Goal: Task Accomplishment & Management: Use online tool/utility

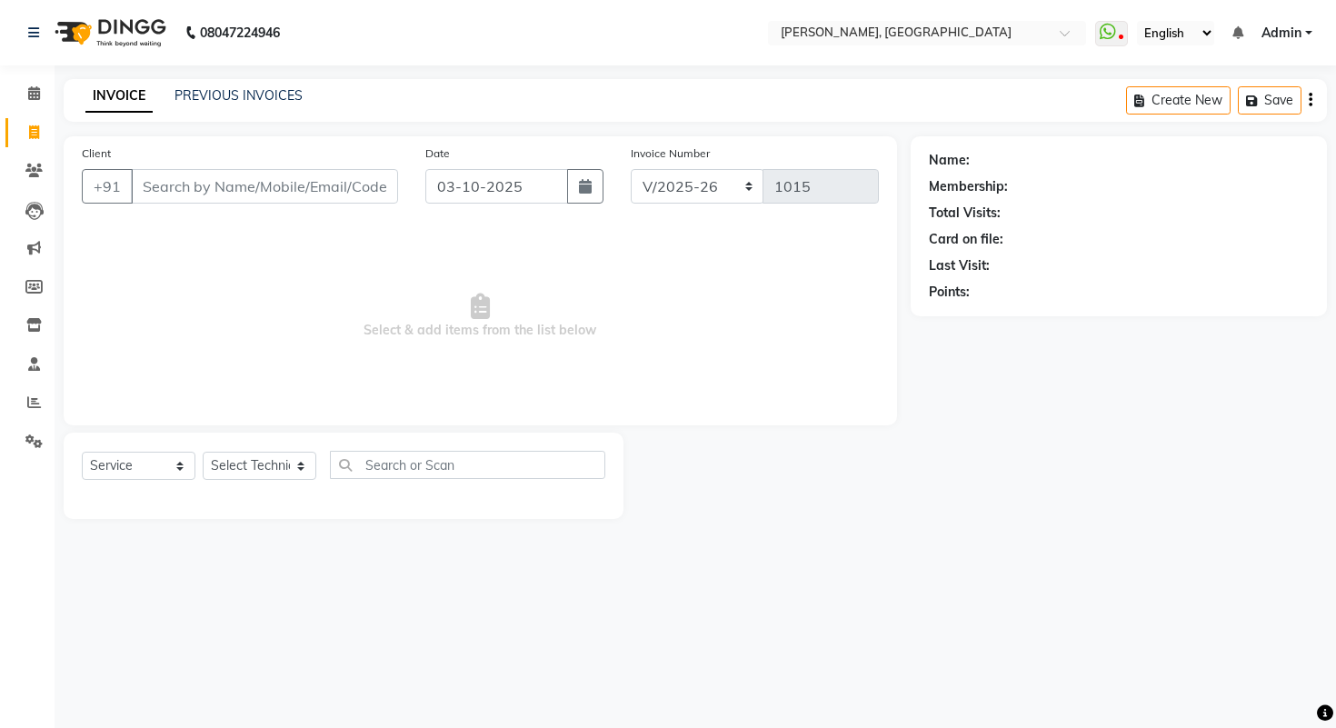
select select "3842"
select select "service"
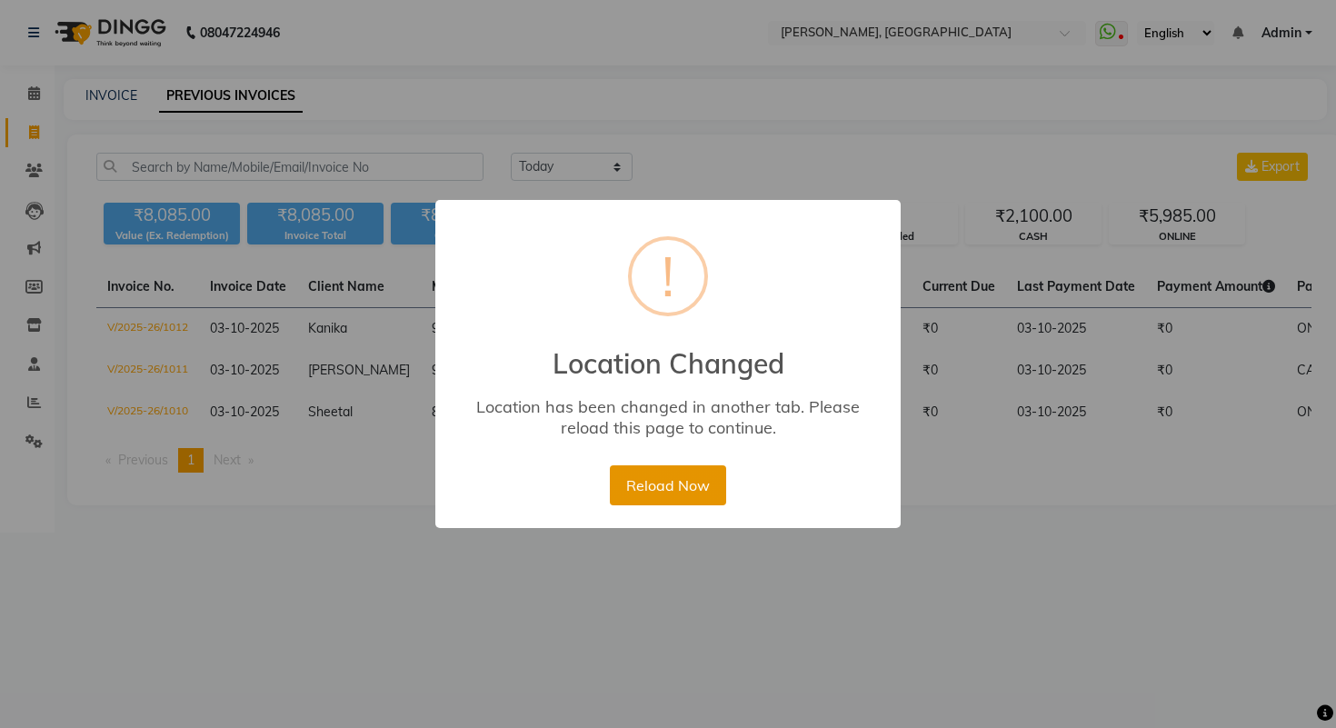
click at [652, 485] on button "Reload Now" at bounding box center [667, 485] width 115 height 40
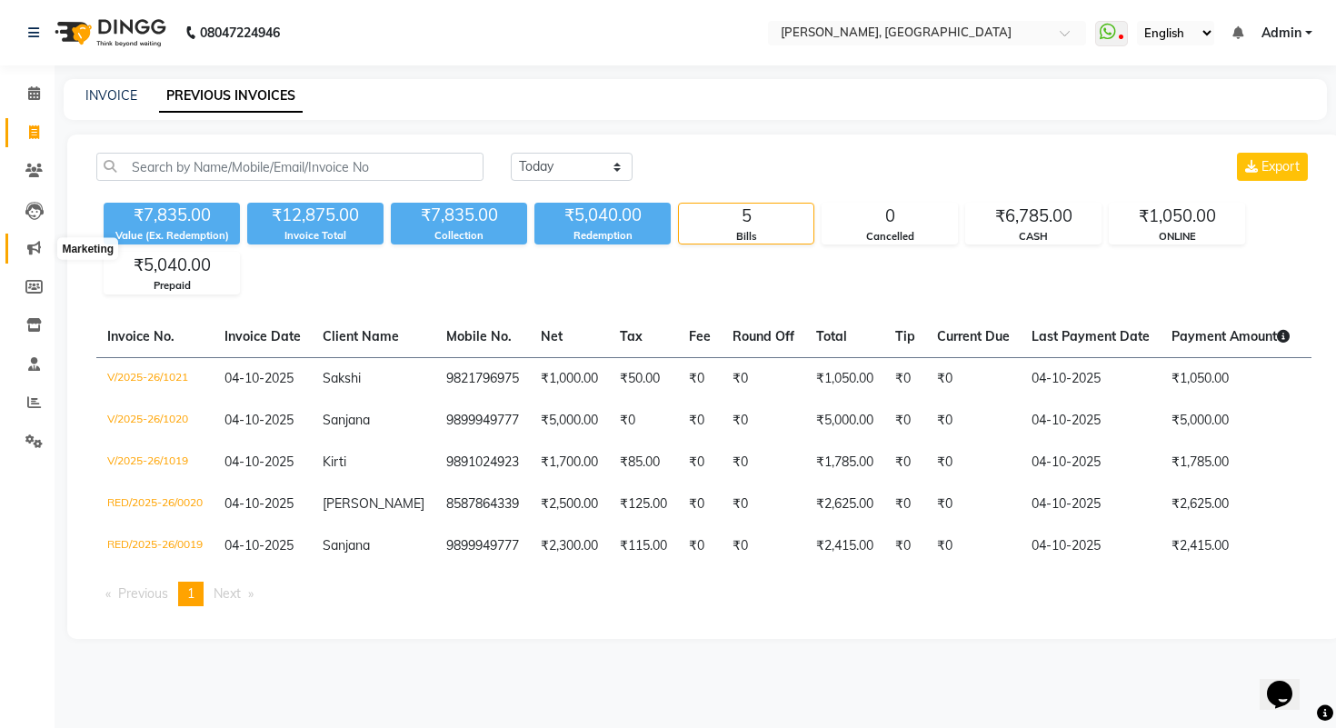
click at [39, 243] on icon at bounding box center [34, 248] width 14 height 14
